Goal: Task Accomplishment & Management: Manage account settings

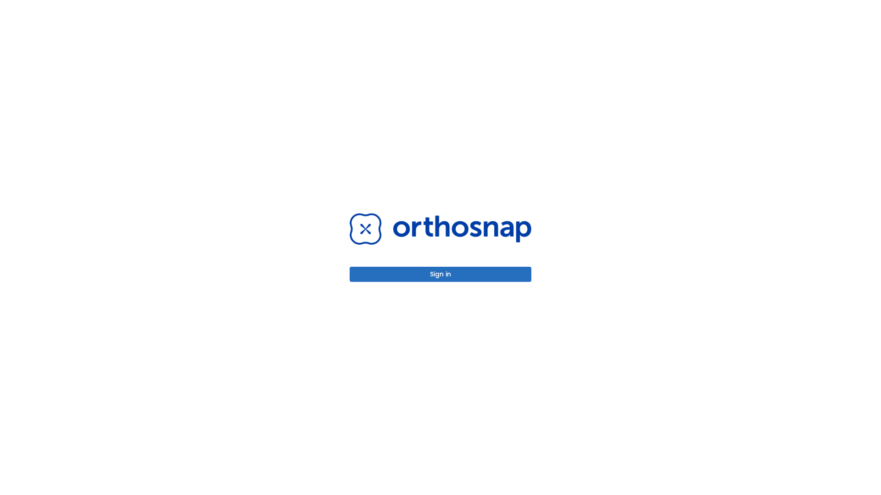
click at [440, 274] on button "Sign in" at bounding box center [441, 274] width 182 height 15
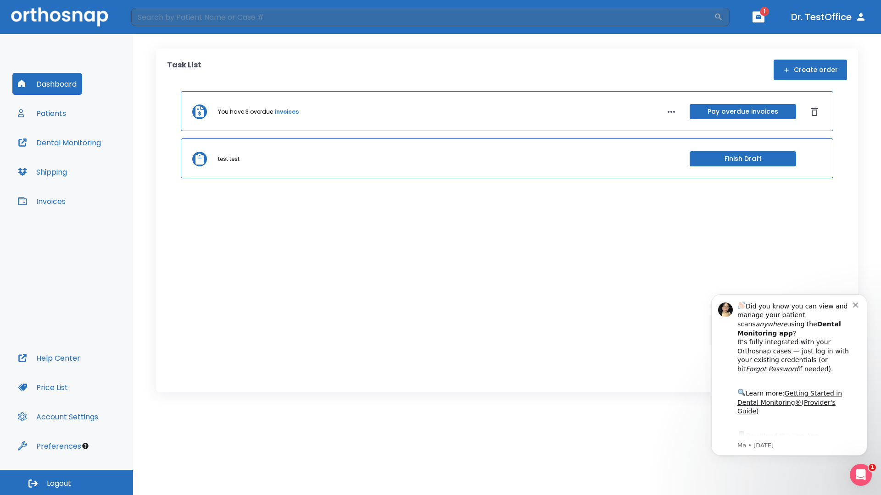
click at [67, 483] on span "Logout" at bounding box center [59, 484] width 24 height 10
